Goal: Transaction & Acquisition: Purchase product/service

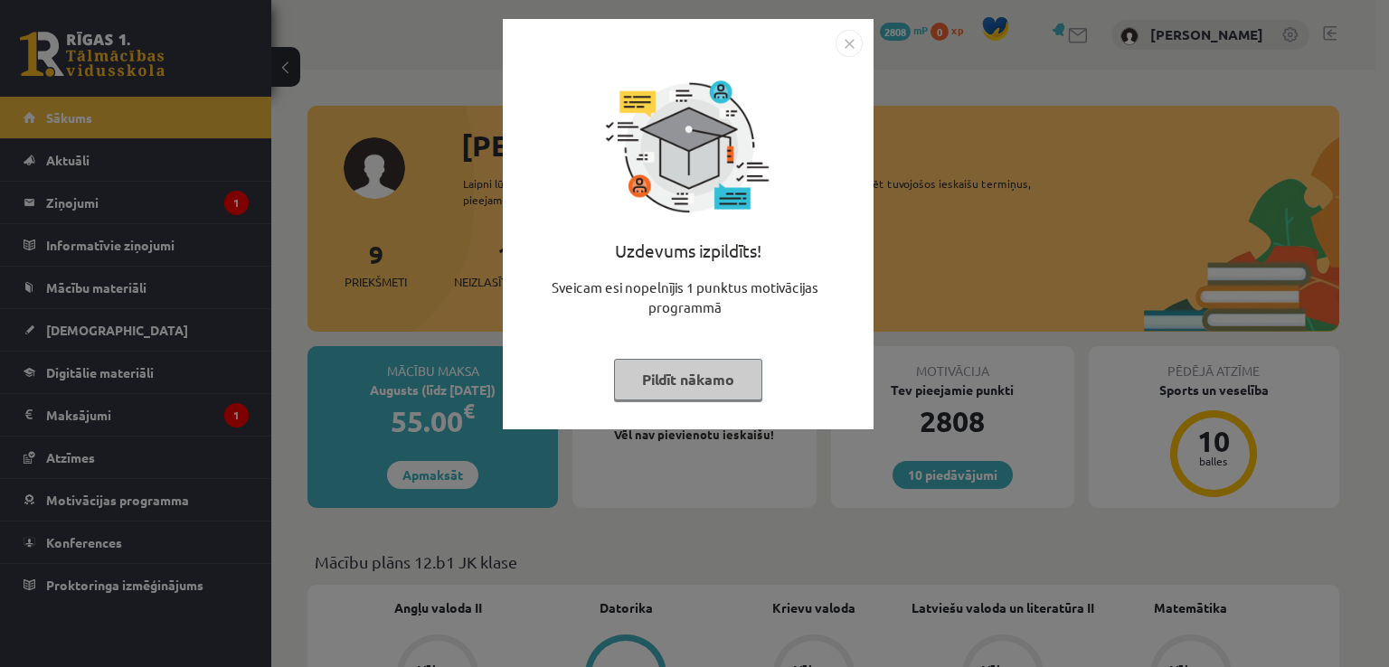
click at [749, 399] on button "Pildīt nākamo" at bounding box center [688, 380] width 148 height 42
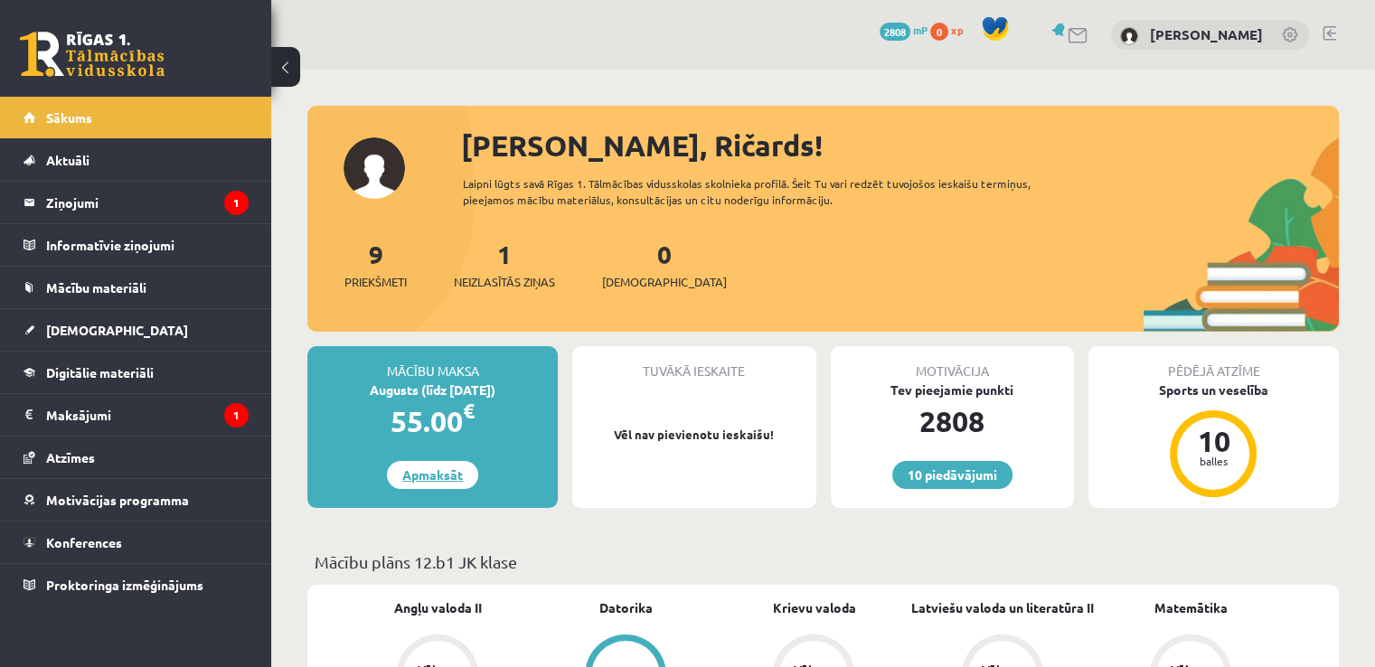
click at [429, 474] on link "Apmaksāt" at bounding box center [432, 475] width 91 height 28
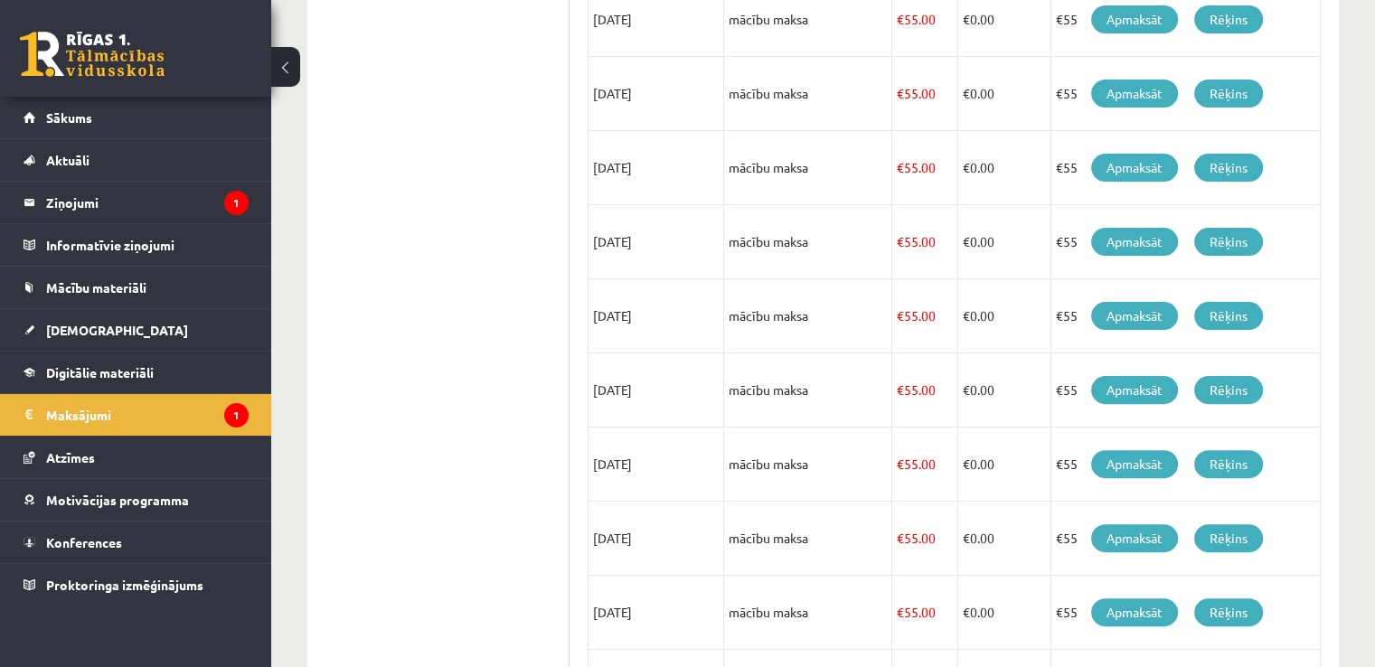
scroll to position [483, 0]
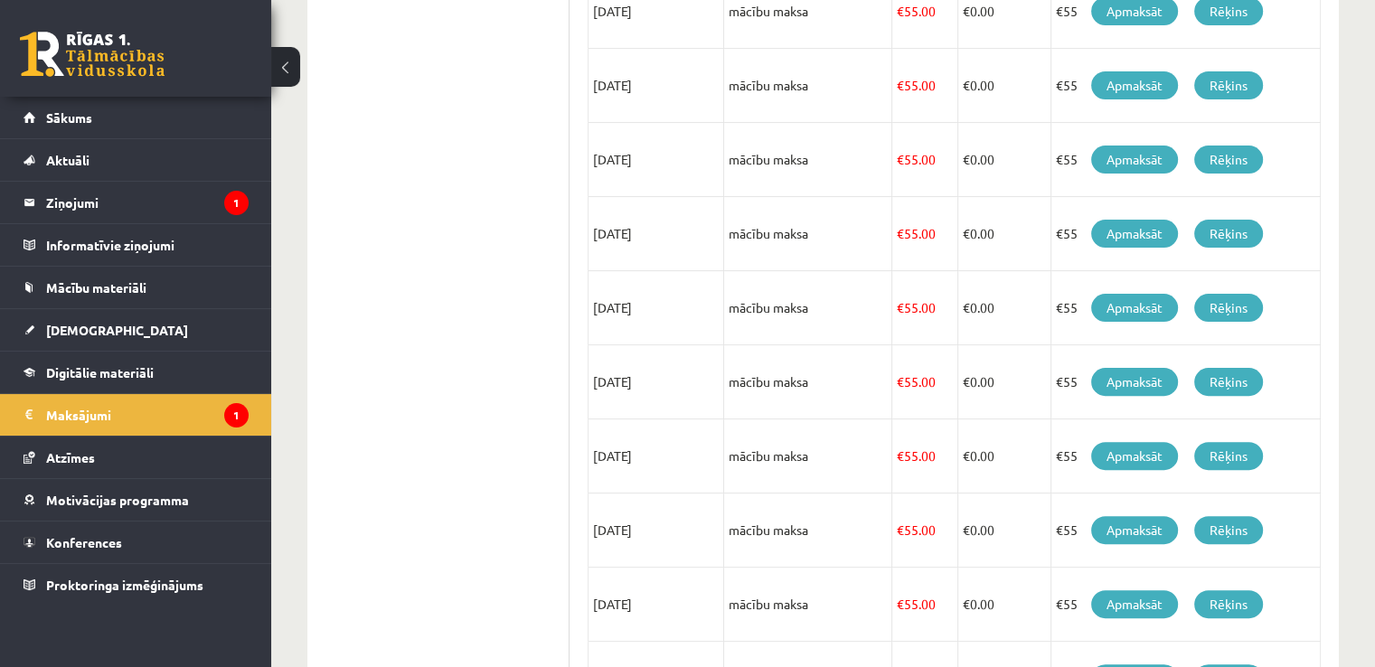
click at [931, 532] on td "€ 55.00" at bounding box center [925, 531] width 66 height 74
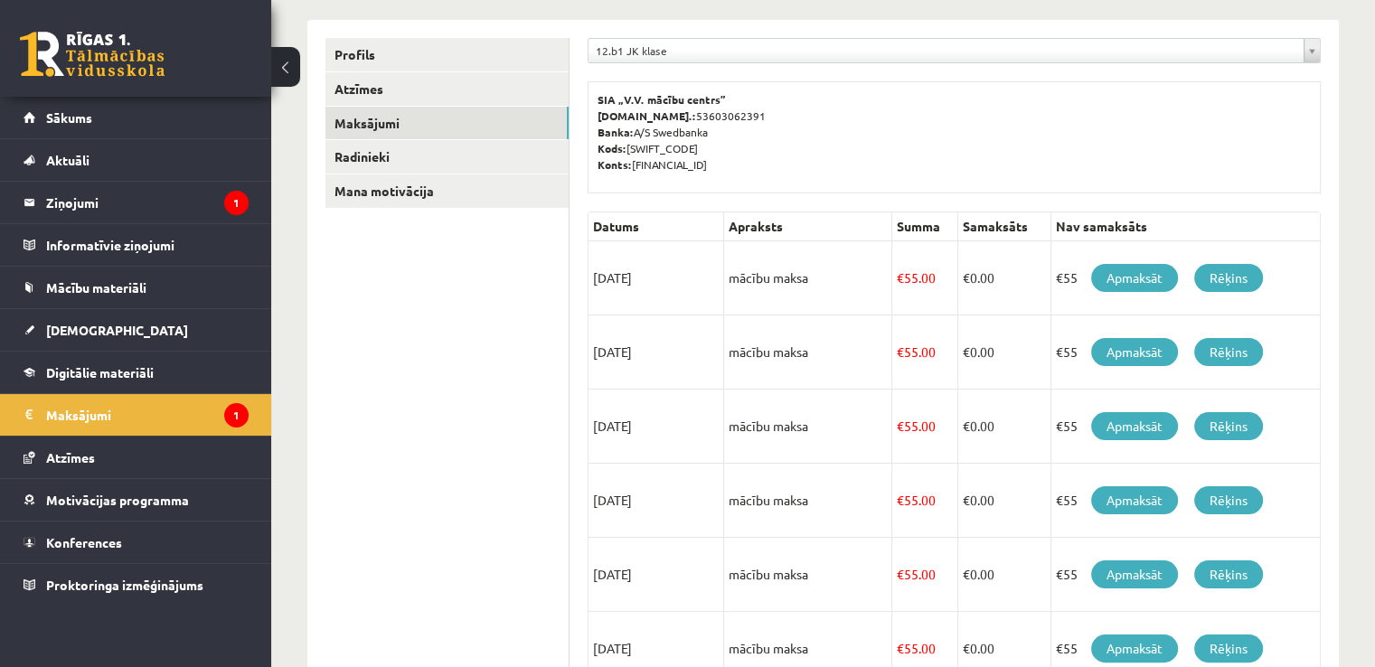
scroll to position [212, 0]
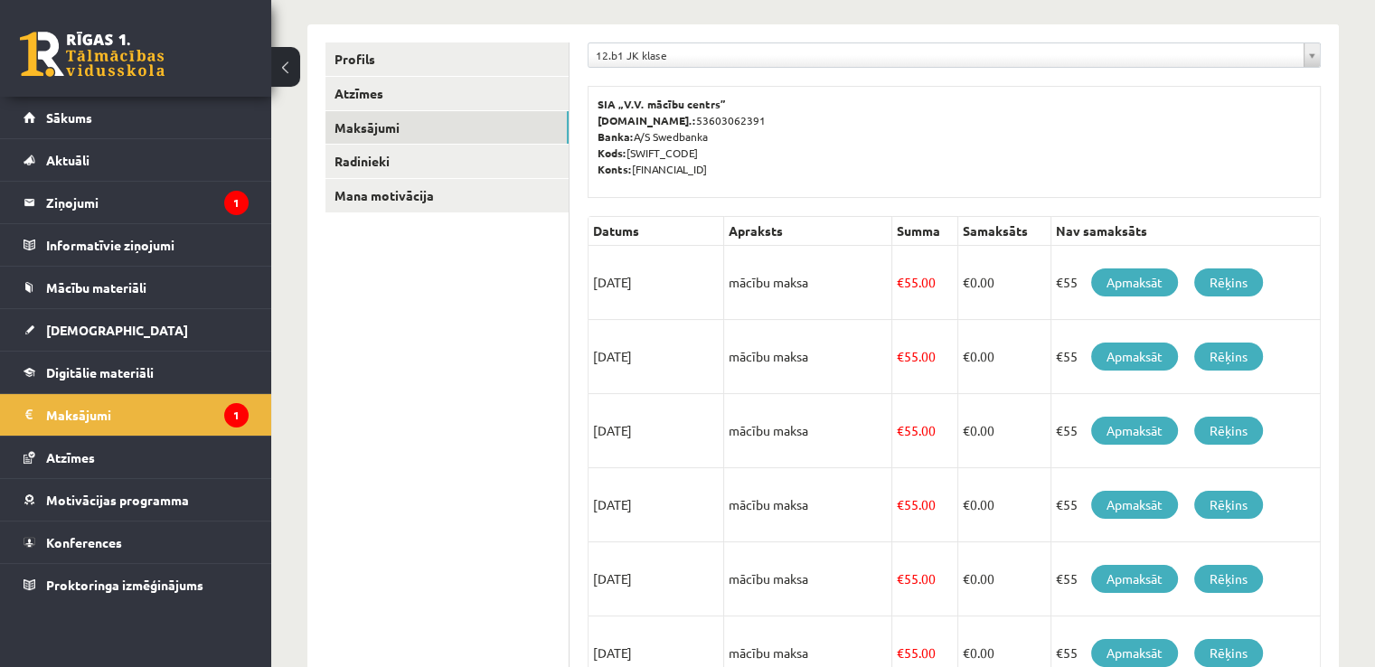
click at [1226, 68] on div "**********" at bounding box center [954, 59] width 733 height 34
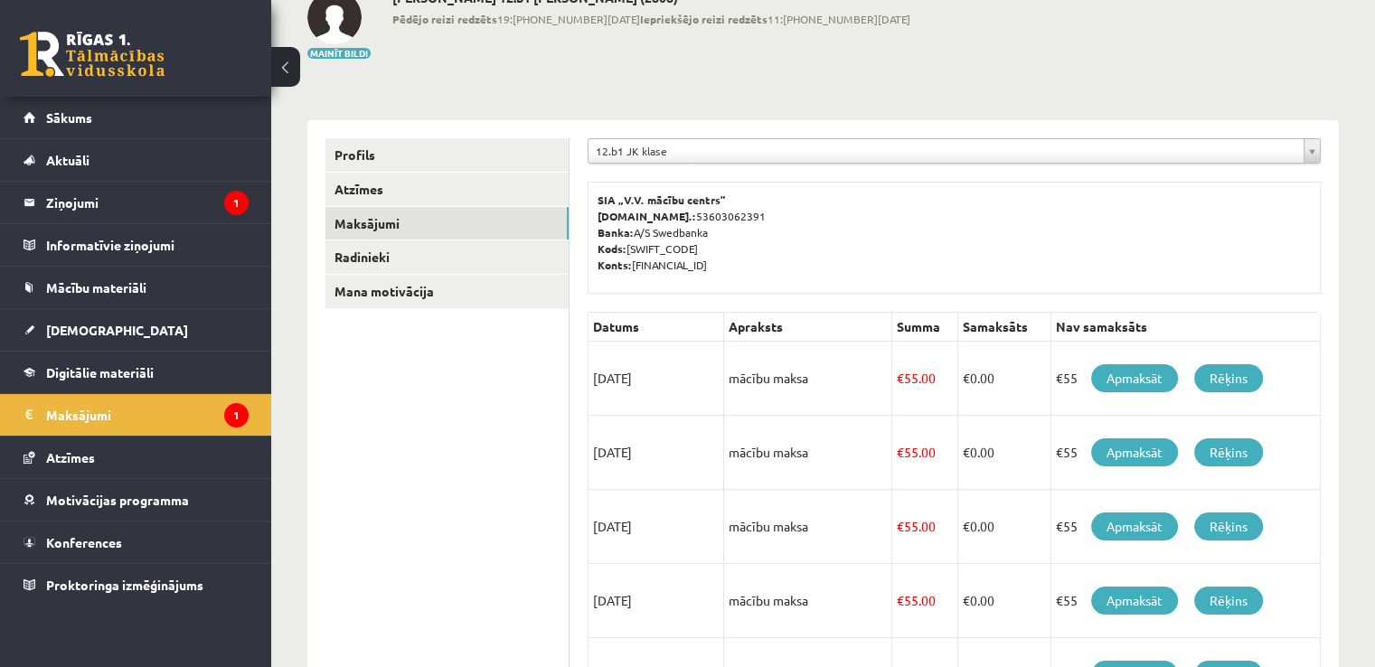
scroll to position [0, 0]
